Goal: Information Seeking & Learning: Compare options

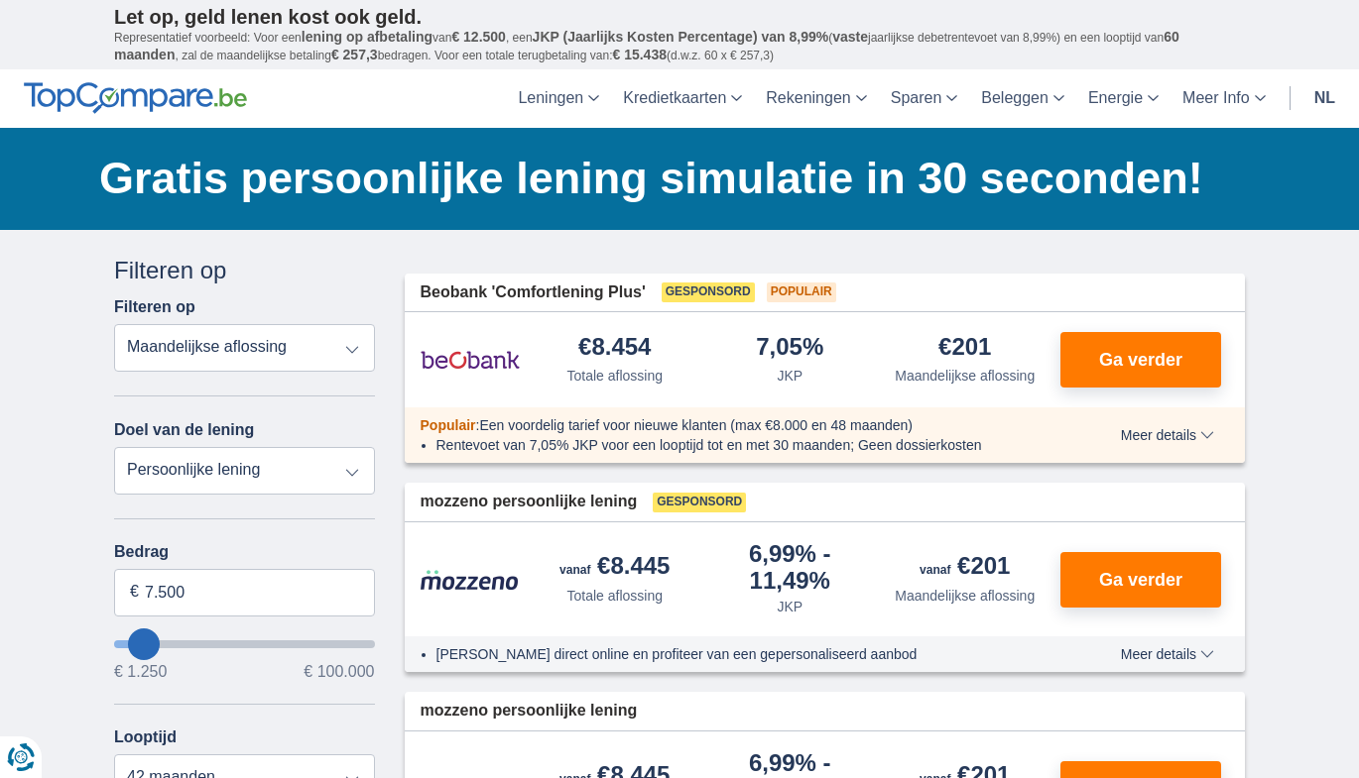
click at [347, 351] on select "Totale aflossing JKP Maandelijkse aflossing" at bounding box center [244, 348] width 261 height 48
click at [212, 466] on select "Persoonlijke lening Auto Moto / fiets Mobilhome / caravan Renovatie Energie Sch…" at bounding box center [244, 471] width 261 height 48
type input "46.250"
type input "46250"
select select "120"
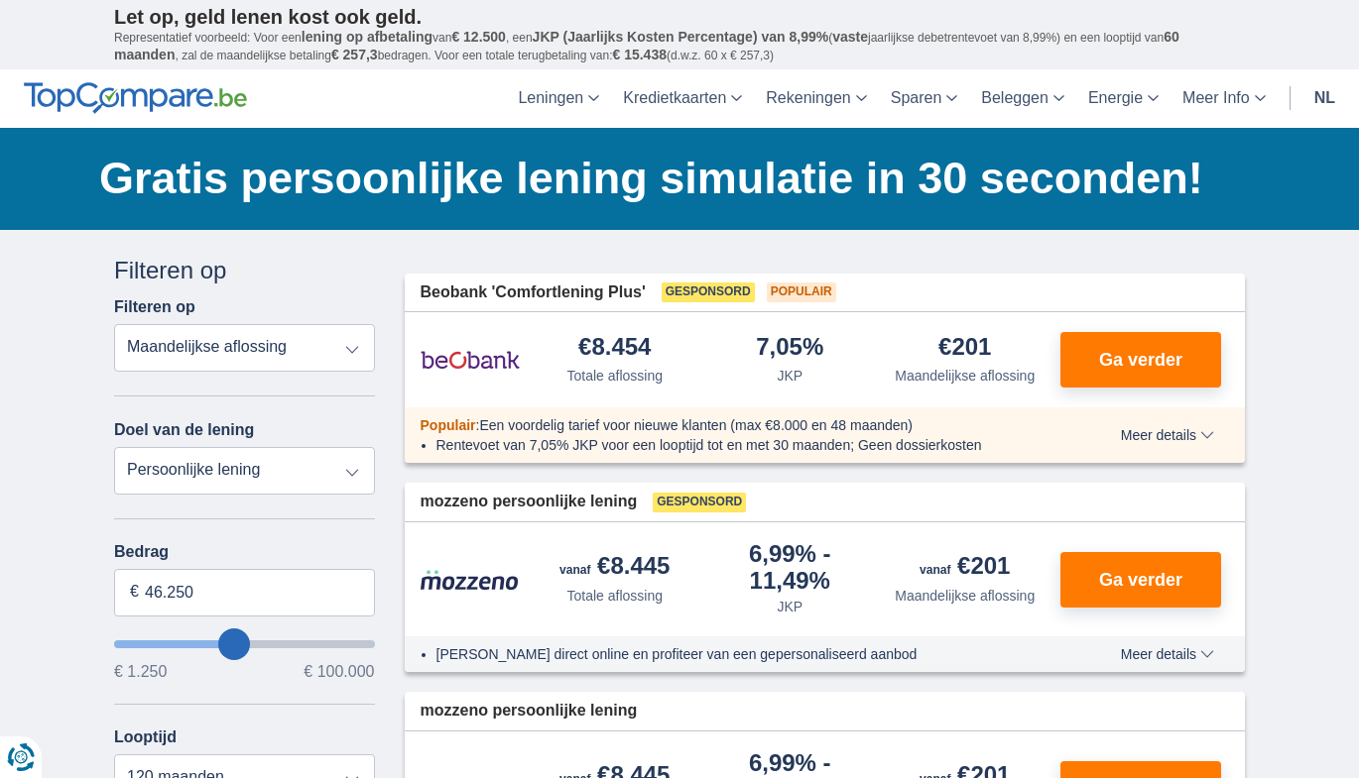
type input "47.250"
type input "47250"
click at [236, 644] on input "wantToBorrow" at bounding box center [244, 645] width 261 height 8
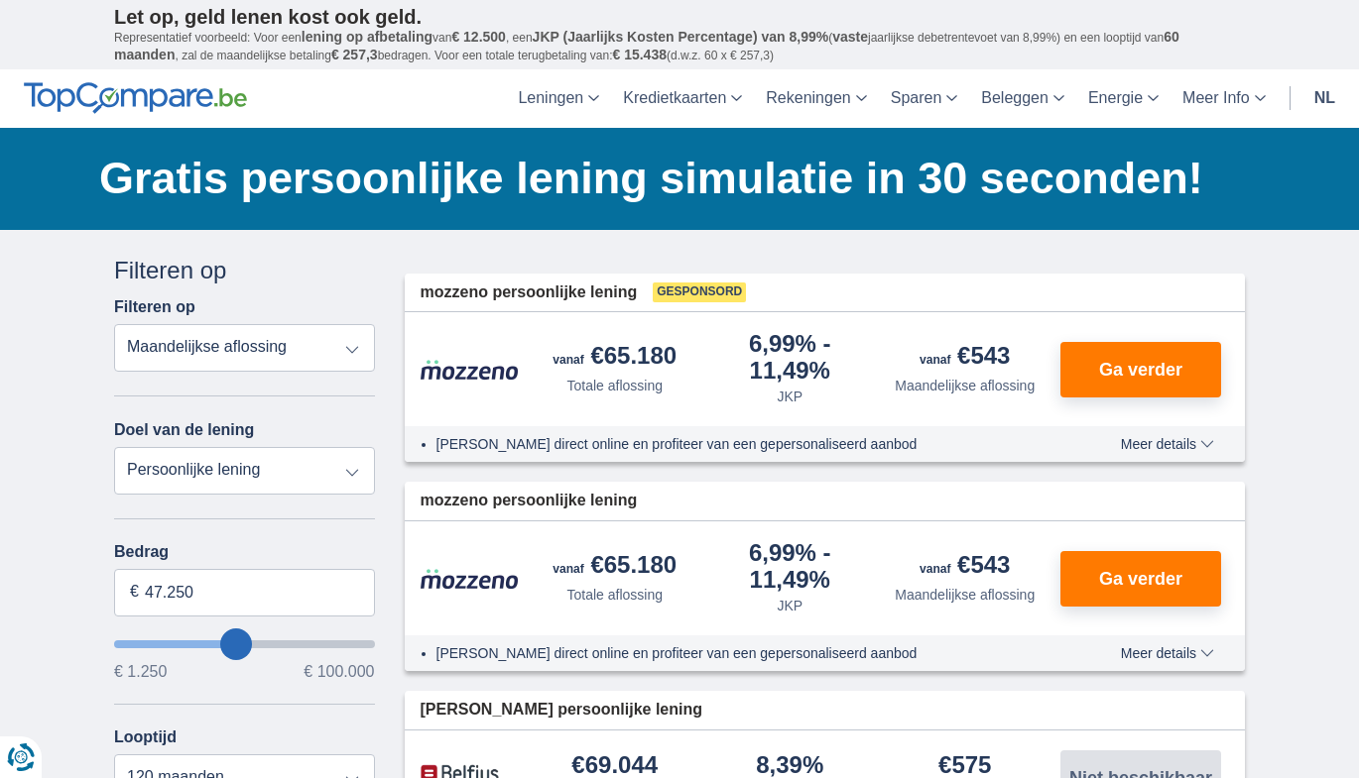
type input "1.250"
type input "1250"
select select "24"
type input "1250"
click at [116, 648] on input "wantToBorrow" at bounding box center [244, 645] width 261 height 8
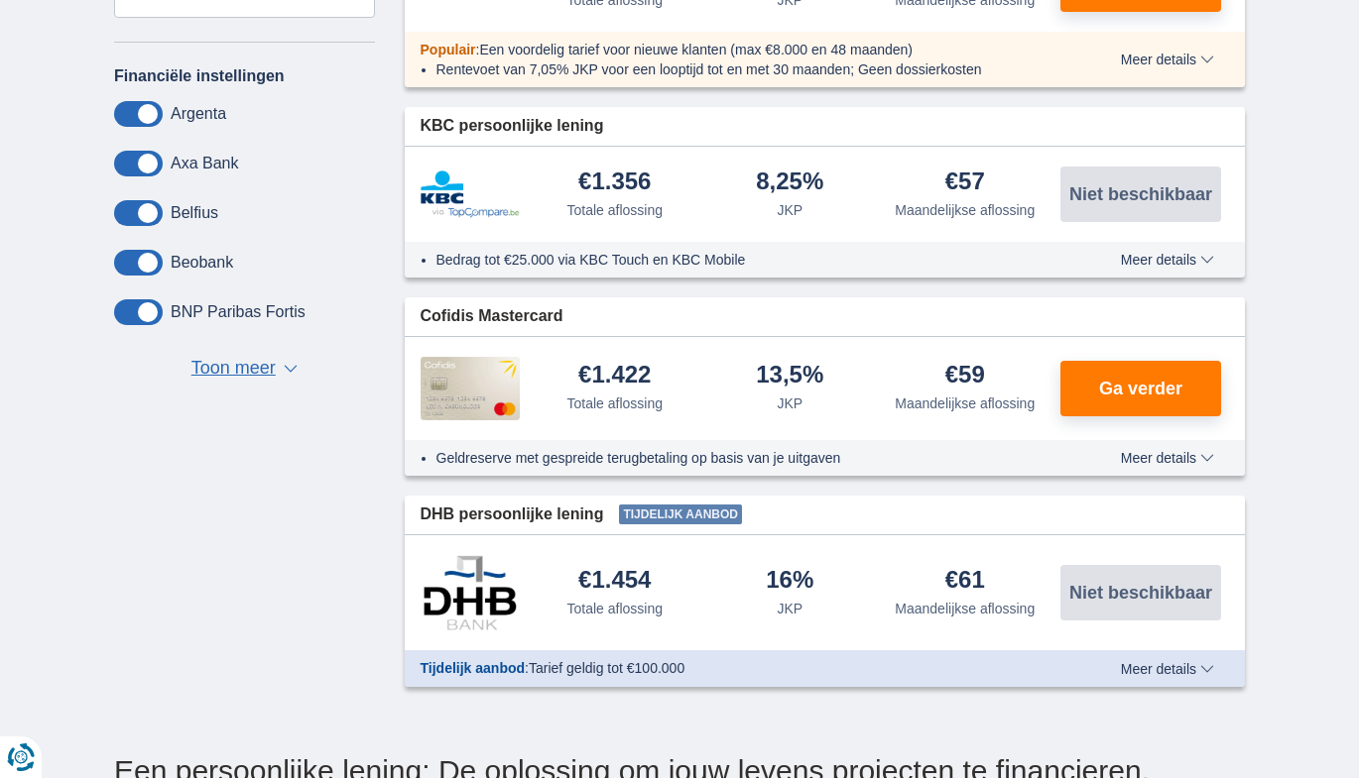
scroll to position [694, 0]
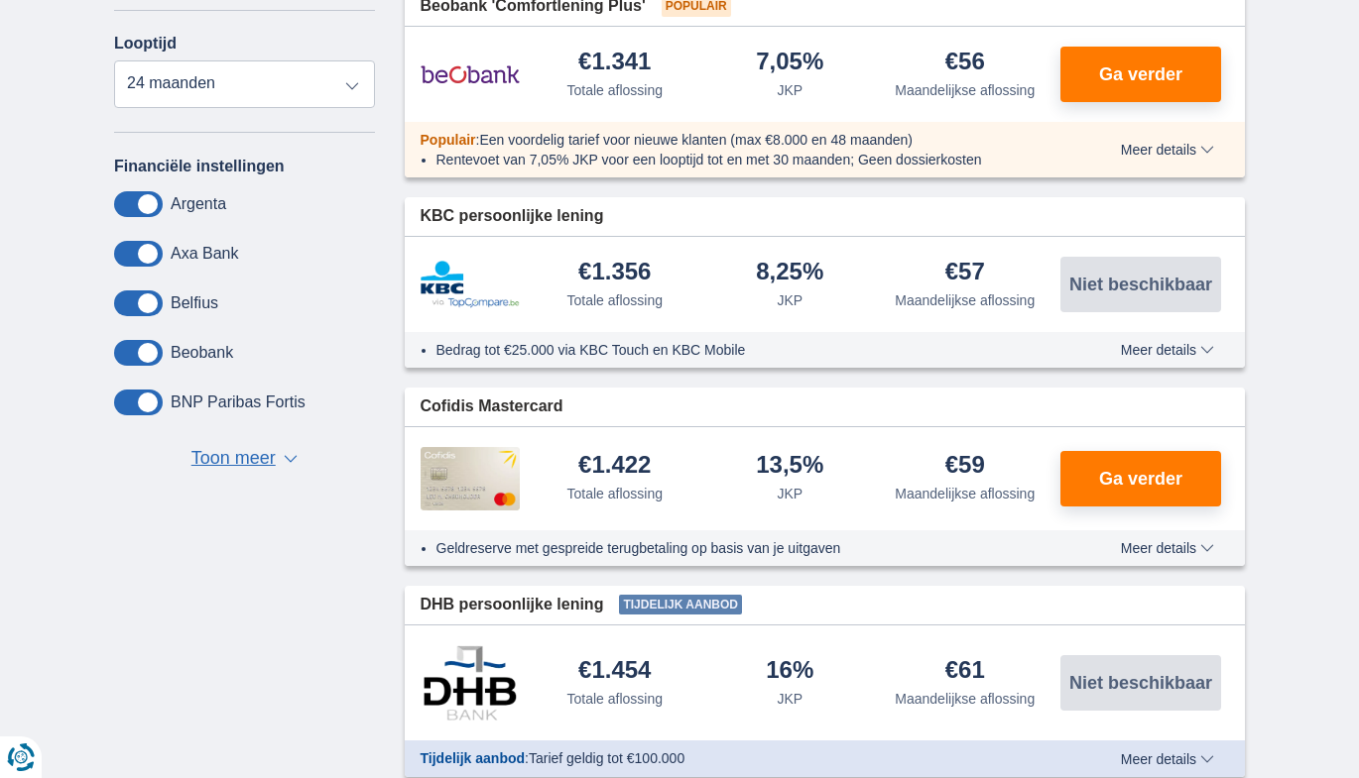
click at [235, 455] on span "Toon meer" at bounding box center [233, 459] width 84 height 26
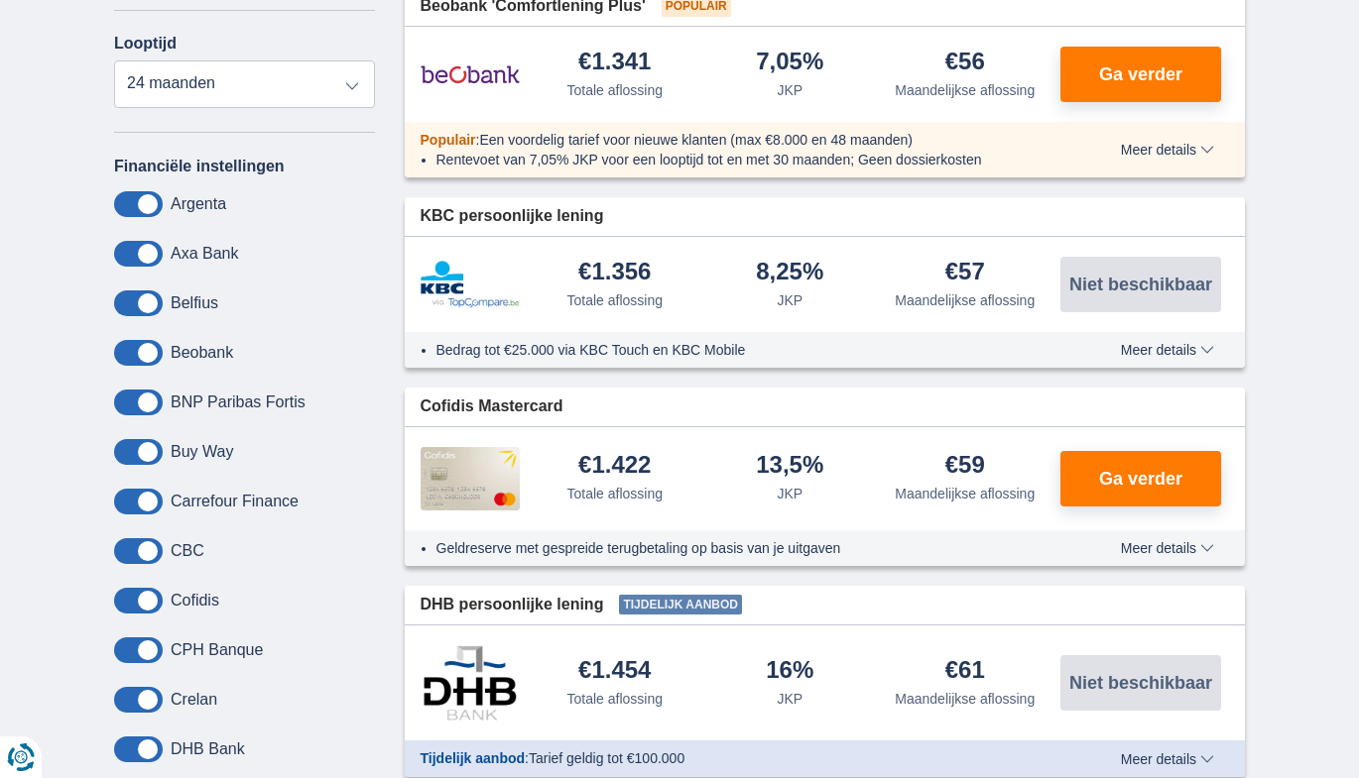
click at [141, 704] on span at bounding box center [138, 700] width 49 height 26
click at [0, 0] on input "checkbox" at bounding box center [0, 0] width 0 height 0
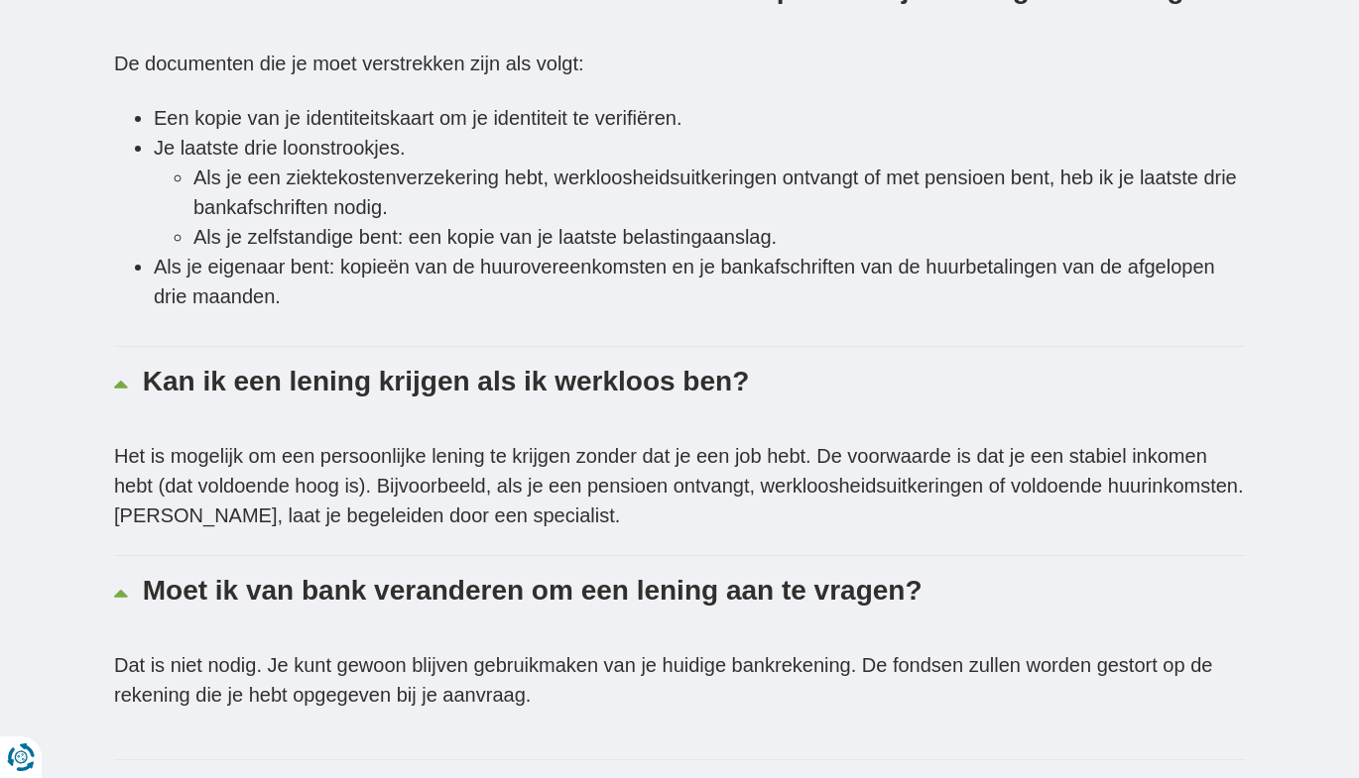
scroll to position [4165, 0]
